Goal: Task Accomplishment & Management: Manage account settings

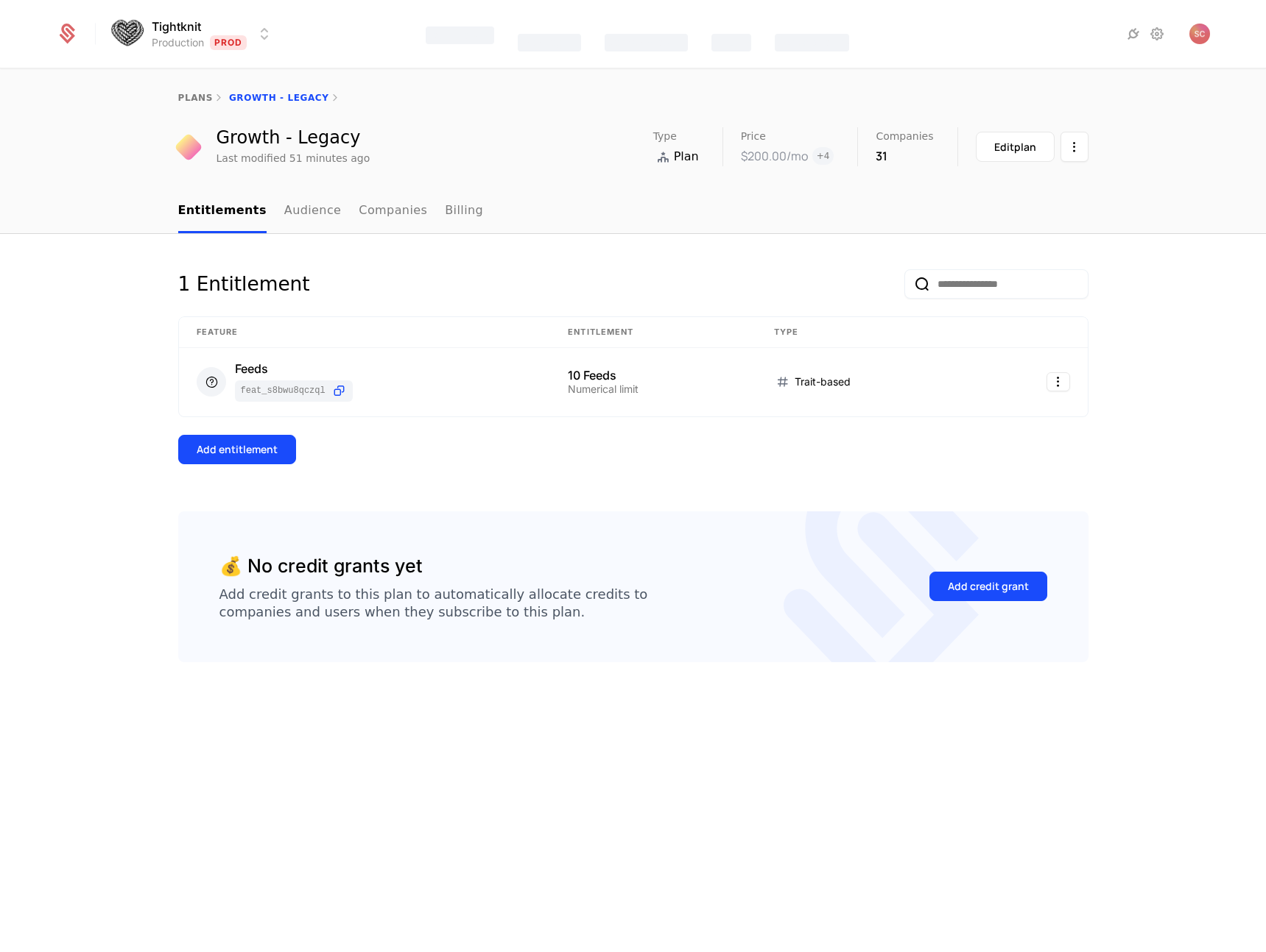
click at [1173, 44] on div "Tightknit Production Prod Features Catalog Companies Events Components" at bounding box center [633, 33] width 1155 height 67
click at [1163, 42] on icon at bounding box center [1156, 32] width 17 height 17
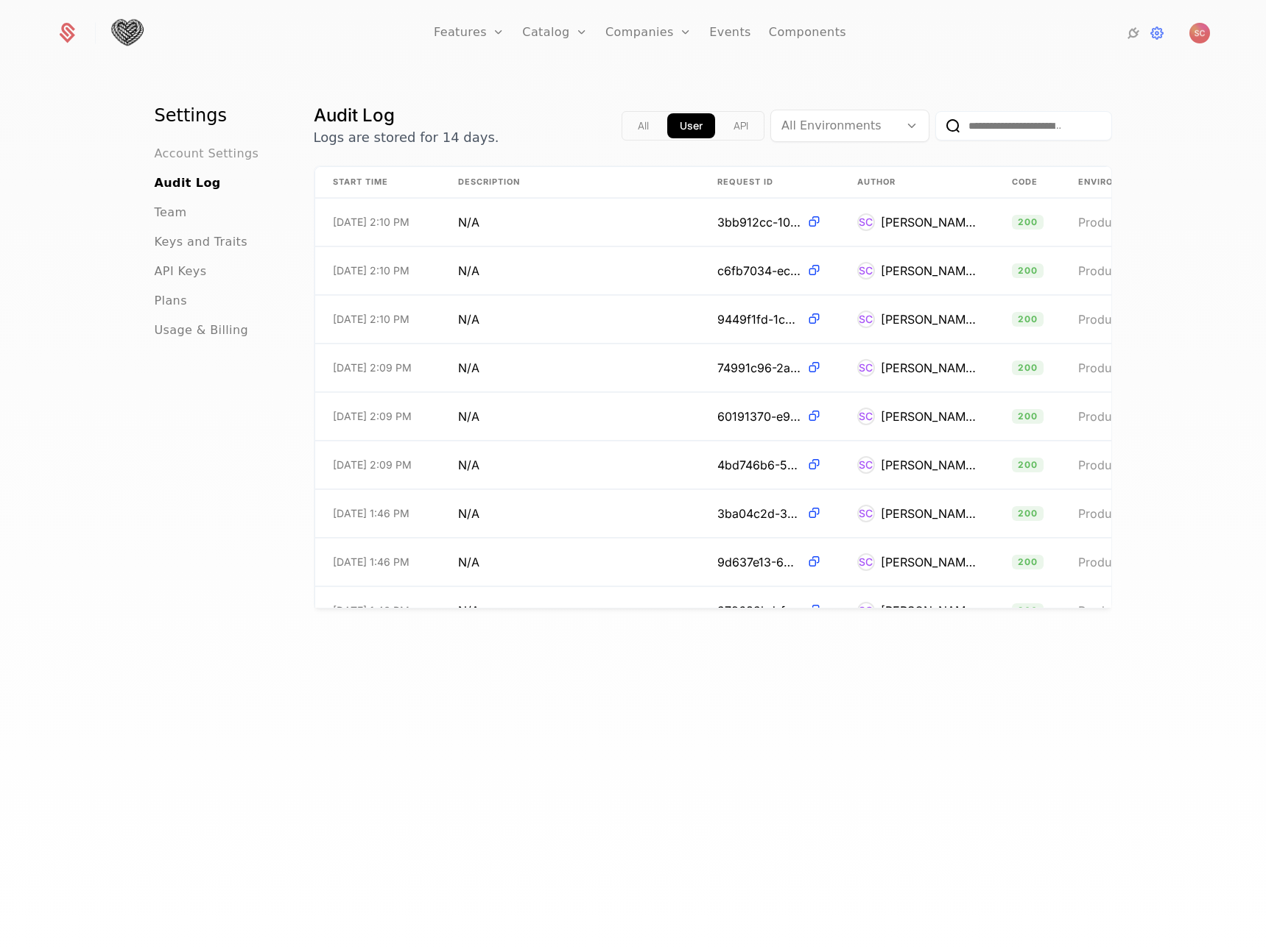
click at [215, 150] on span "Account Settings" at bounding box center [207, 153] width 105 height 17
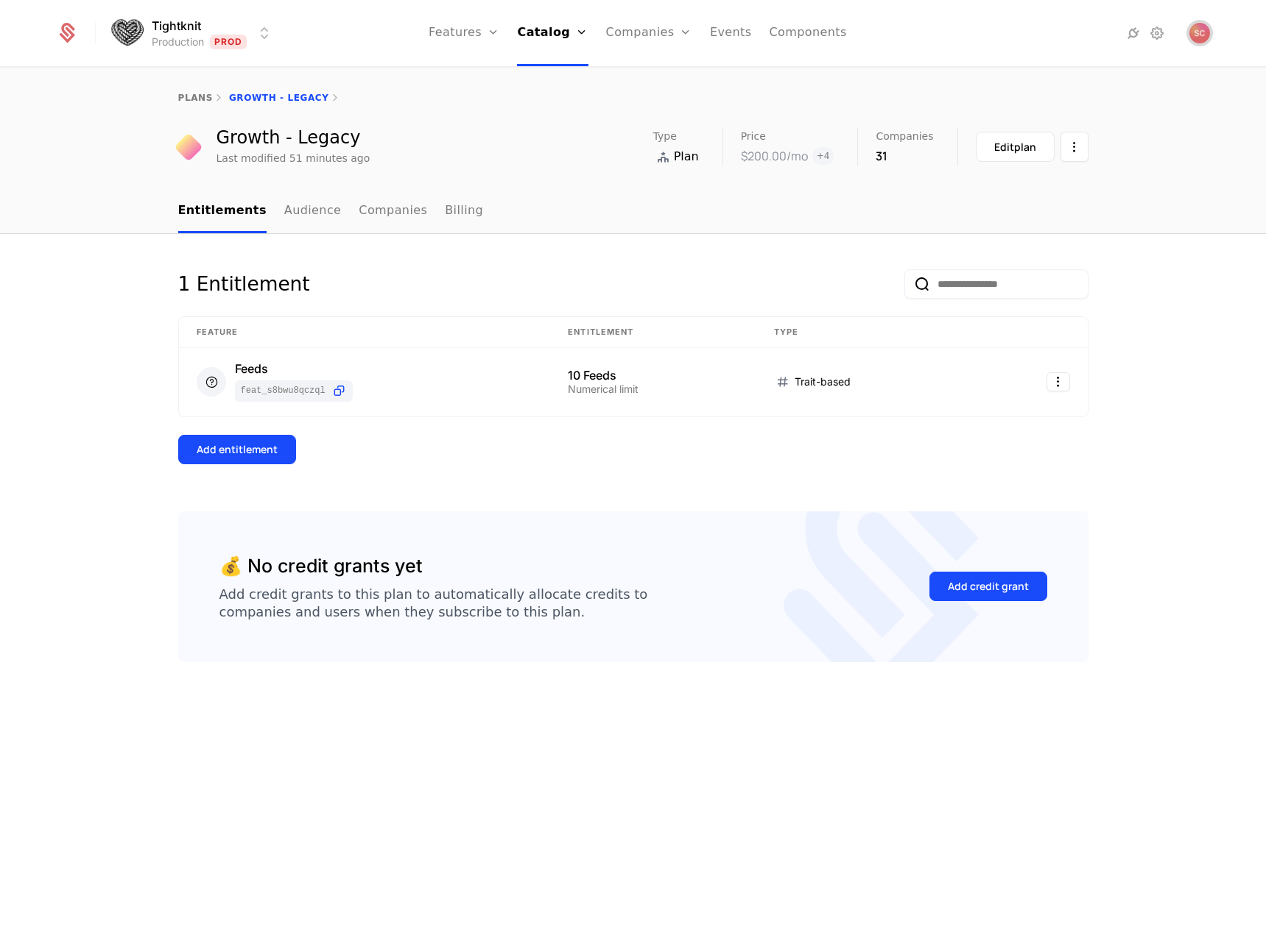
click at [1198, 35] on img "Open user button" at bounding box center [1199, 32] width 21 height 21
click at [1090, 121] on button "Manage account" at bounding box center [1071, 117] width 279 height 37
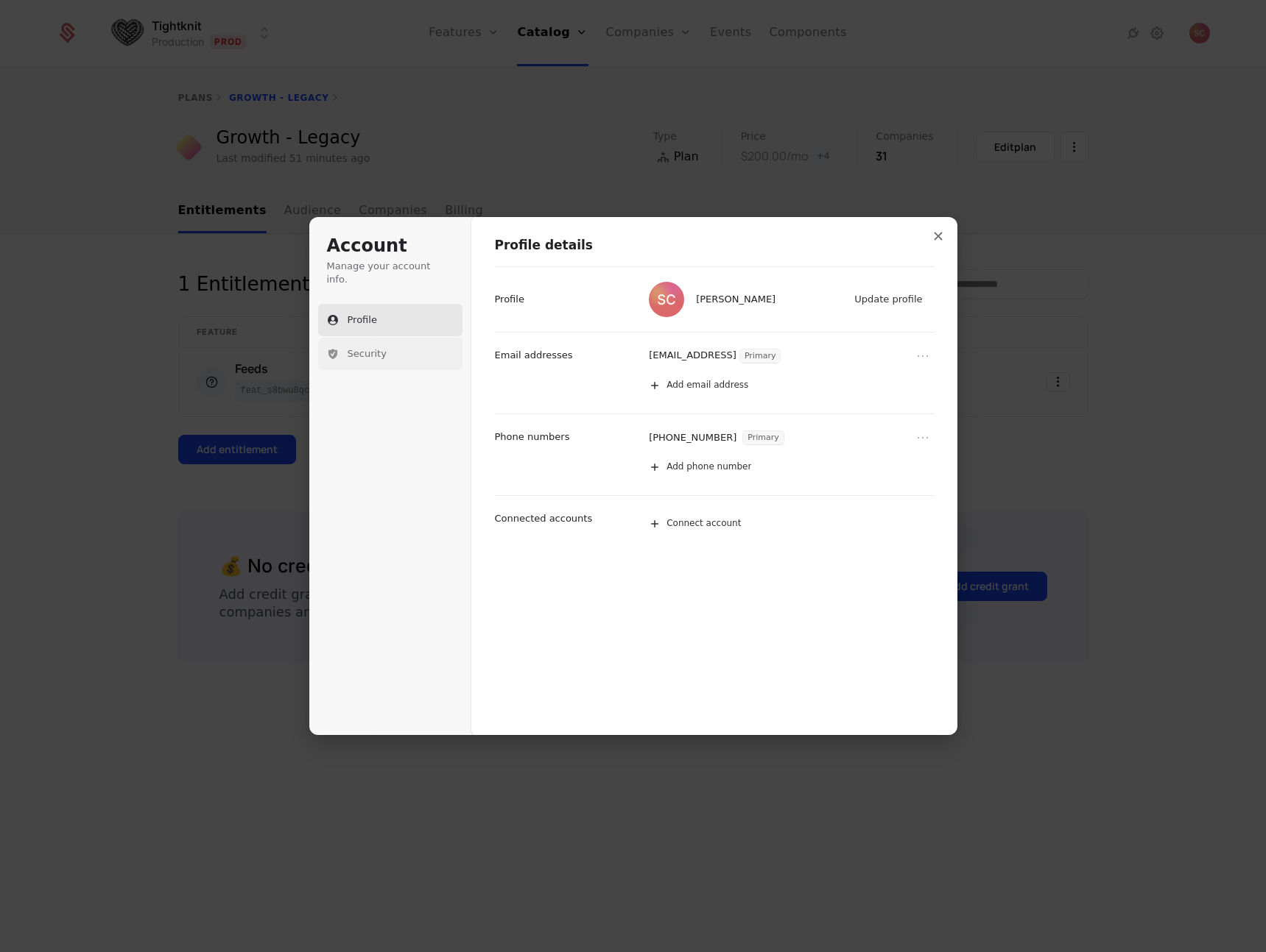
click at [393, 338] on button "Security" at bounding box center [389, 353] width 144 height 32
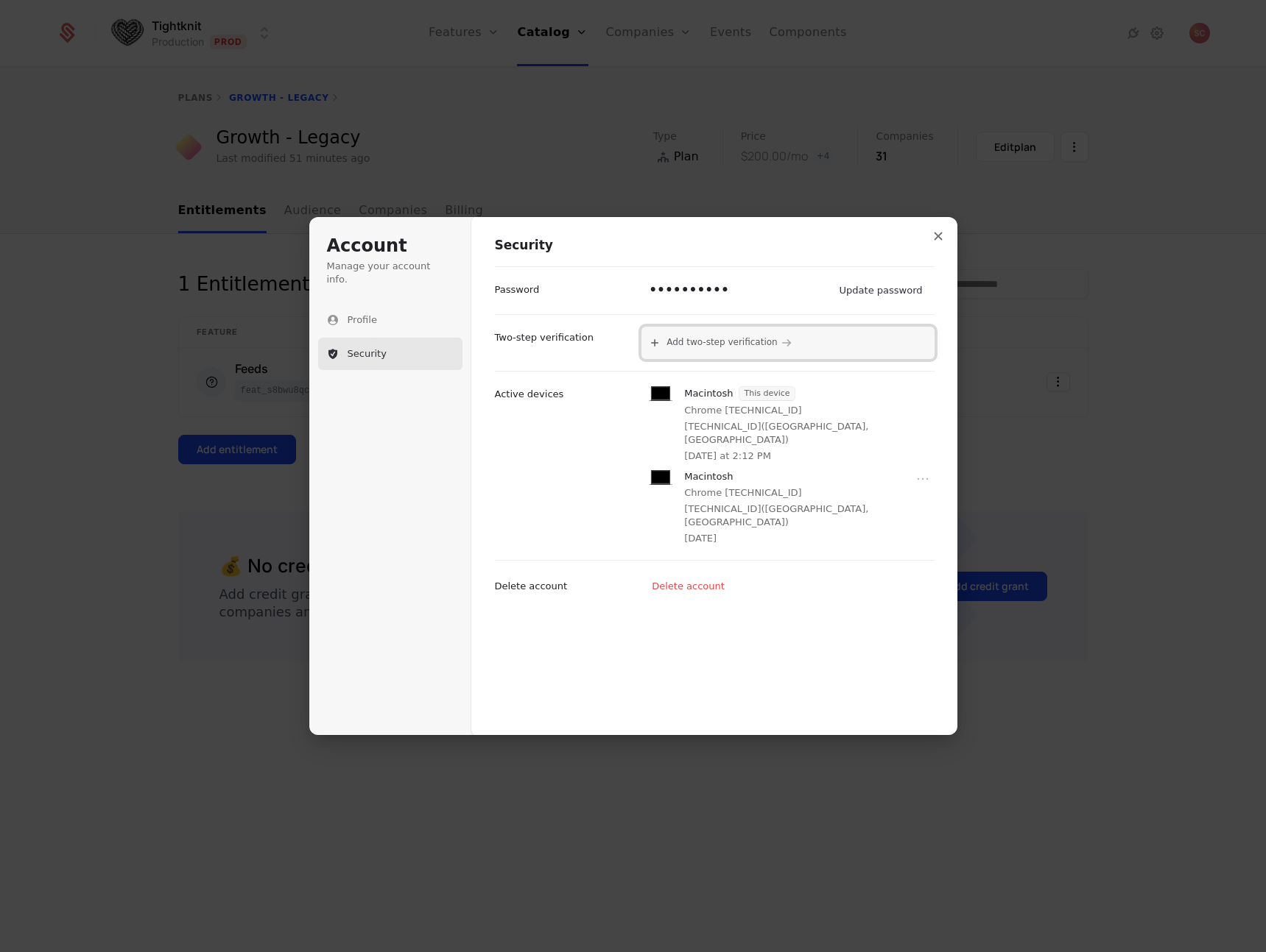
click at [807, 344] on button "Add two-step verification" at bounding box center [787, 343] width 292 height 32
click at [769, 379] on button "SMS code" at bounding box center [787, 379] width 286 height 22
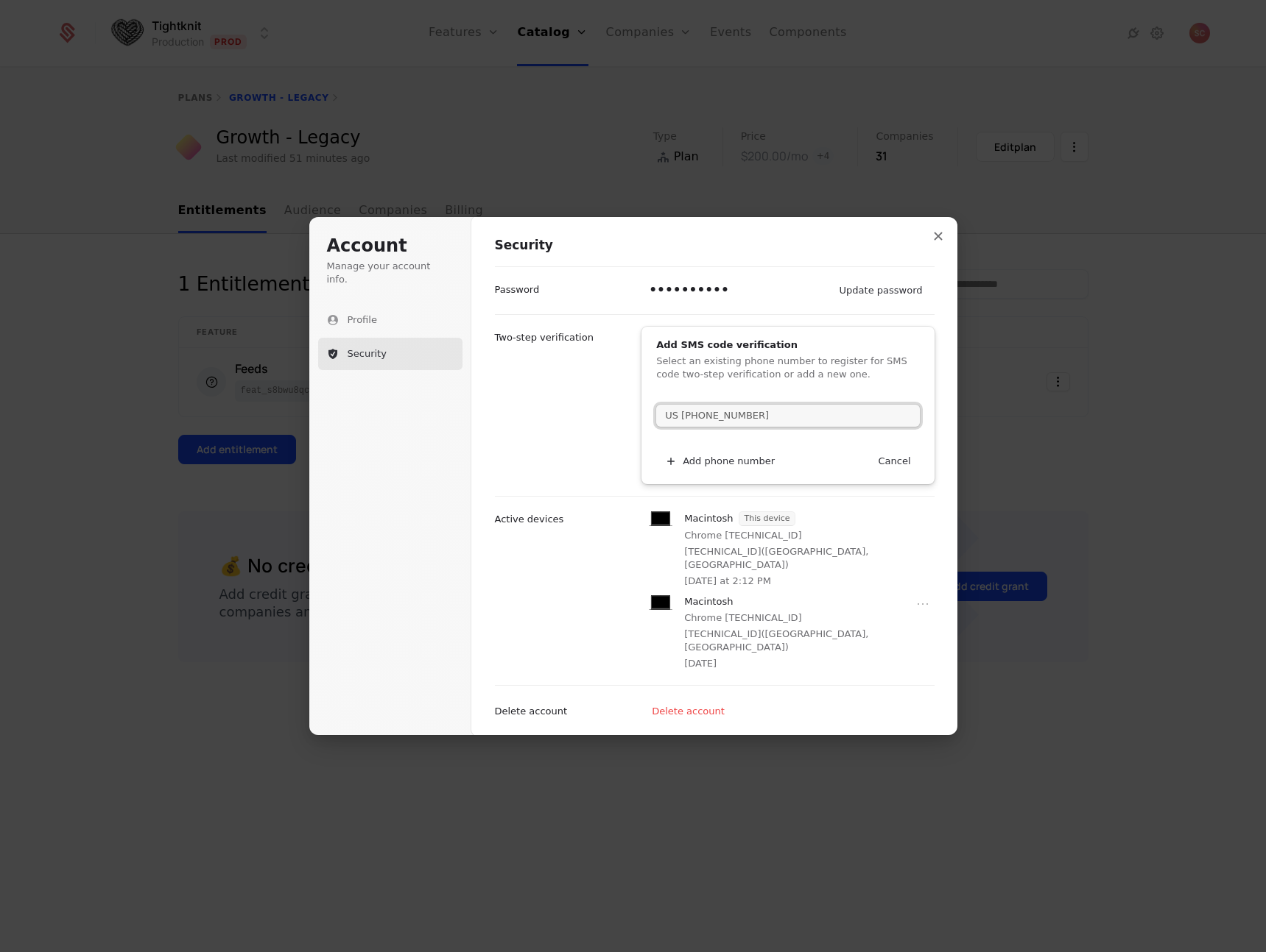
click at [863, 420] on button "US [PHONE_NUMBER]" at bounding box center [788, 416] width 263 height 22
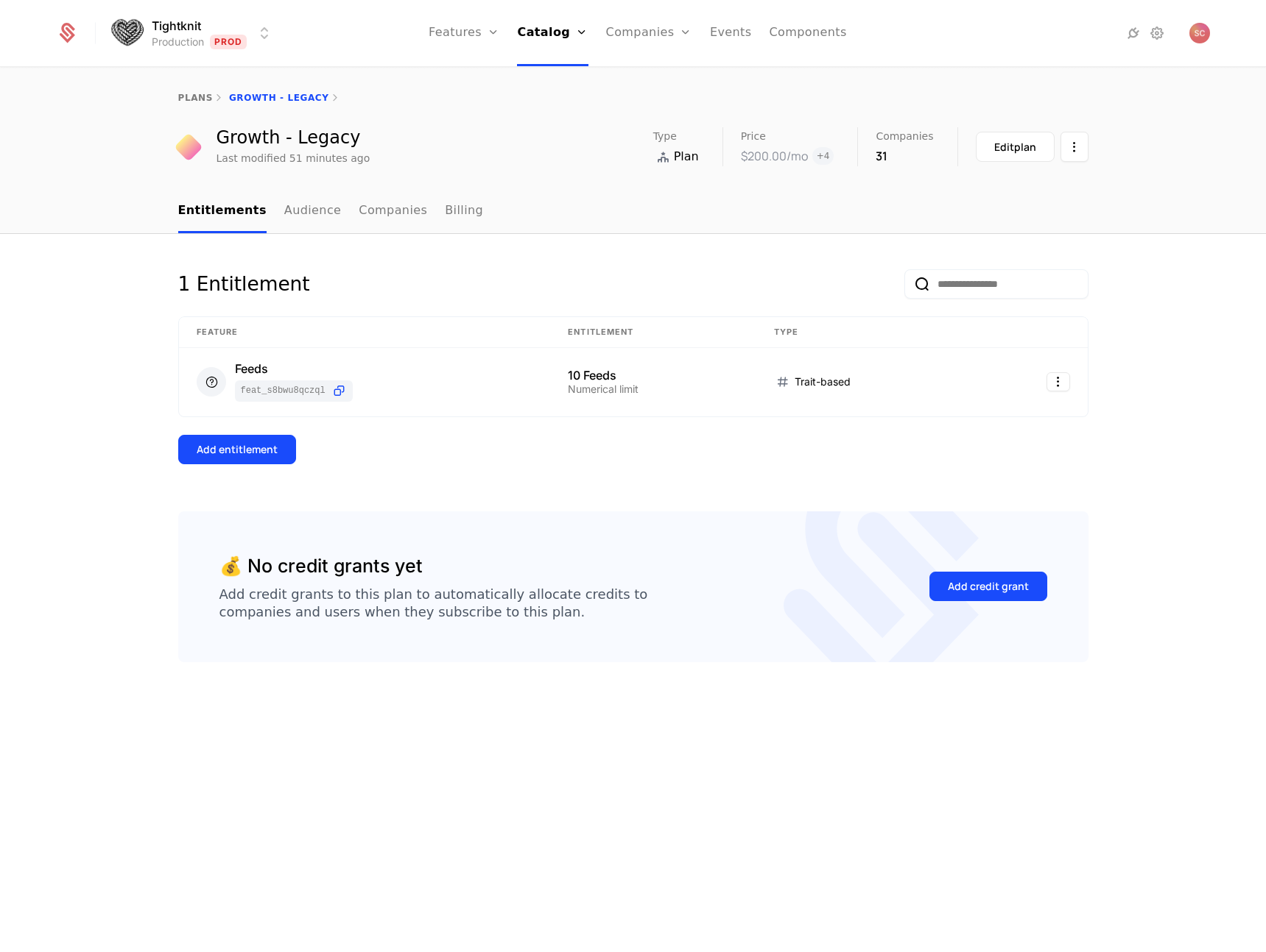
click at [1118, 318] on div "1 Entitlement Feature Entitlement Type Feeds feat_S8BWu8QCzQL 10 Feeds Numerica…" at bounding box center [633, 593] width 1266 height 719
